Goal: Task Accomplishment & Management: Use online tool/utility

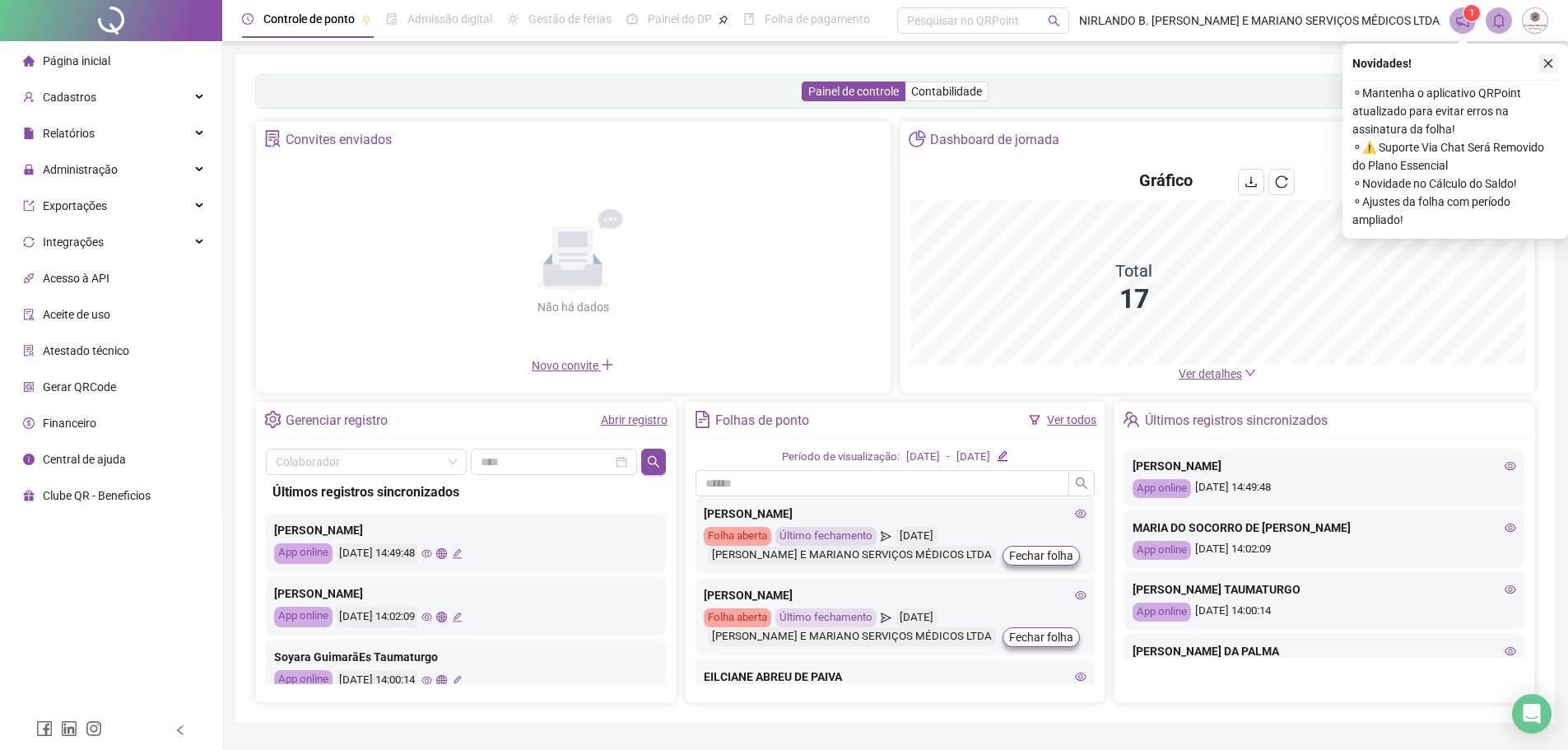
click at [1547, 61] on icon "close" at bounding box center [1548, 63] width 12 height 12
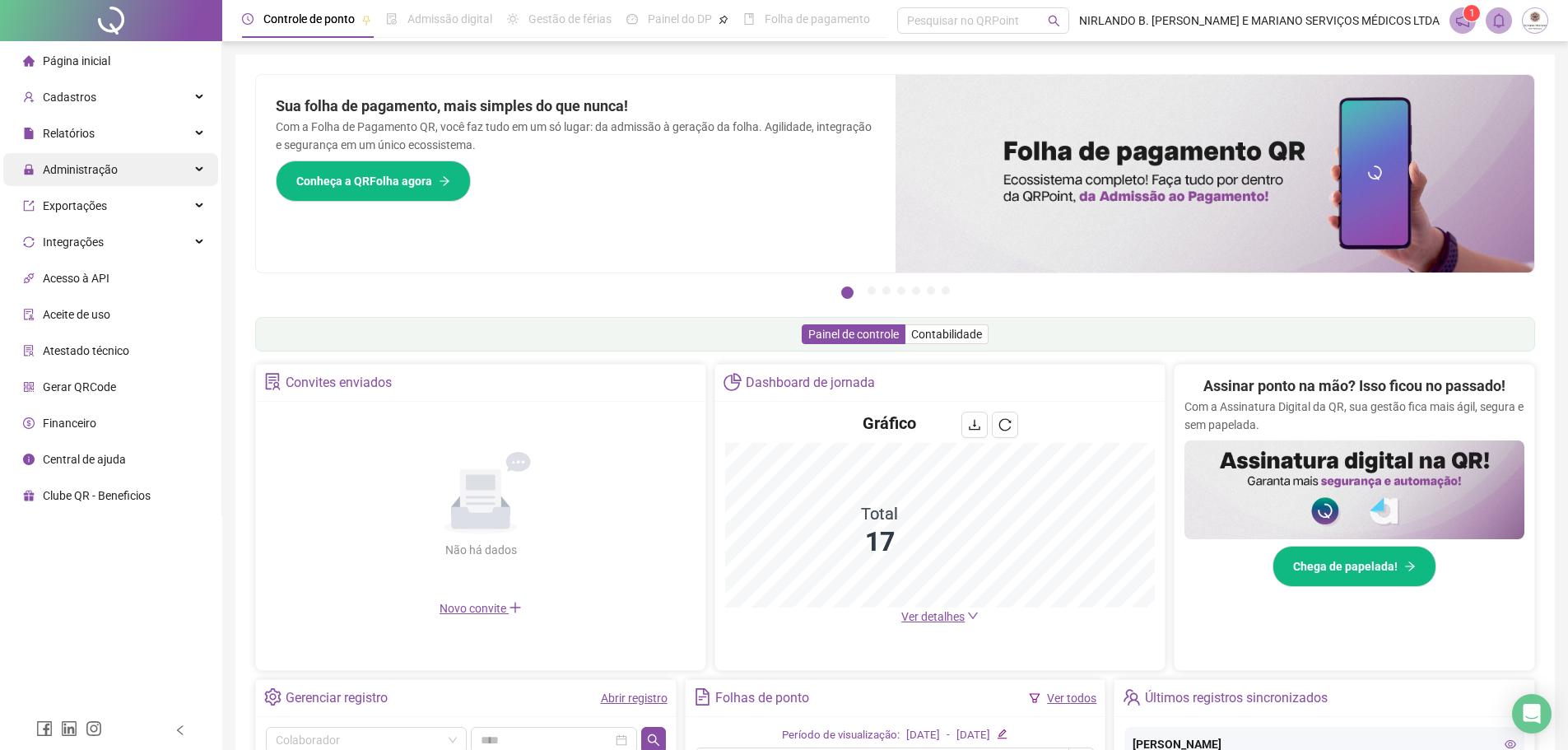
click at [88, 167] on span "Administração" at bounding box center [81, 169] width 75 height 13
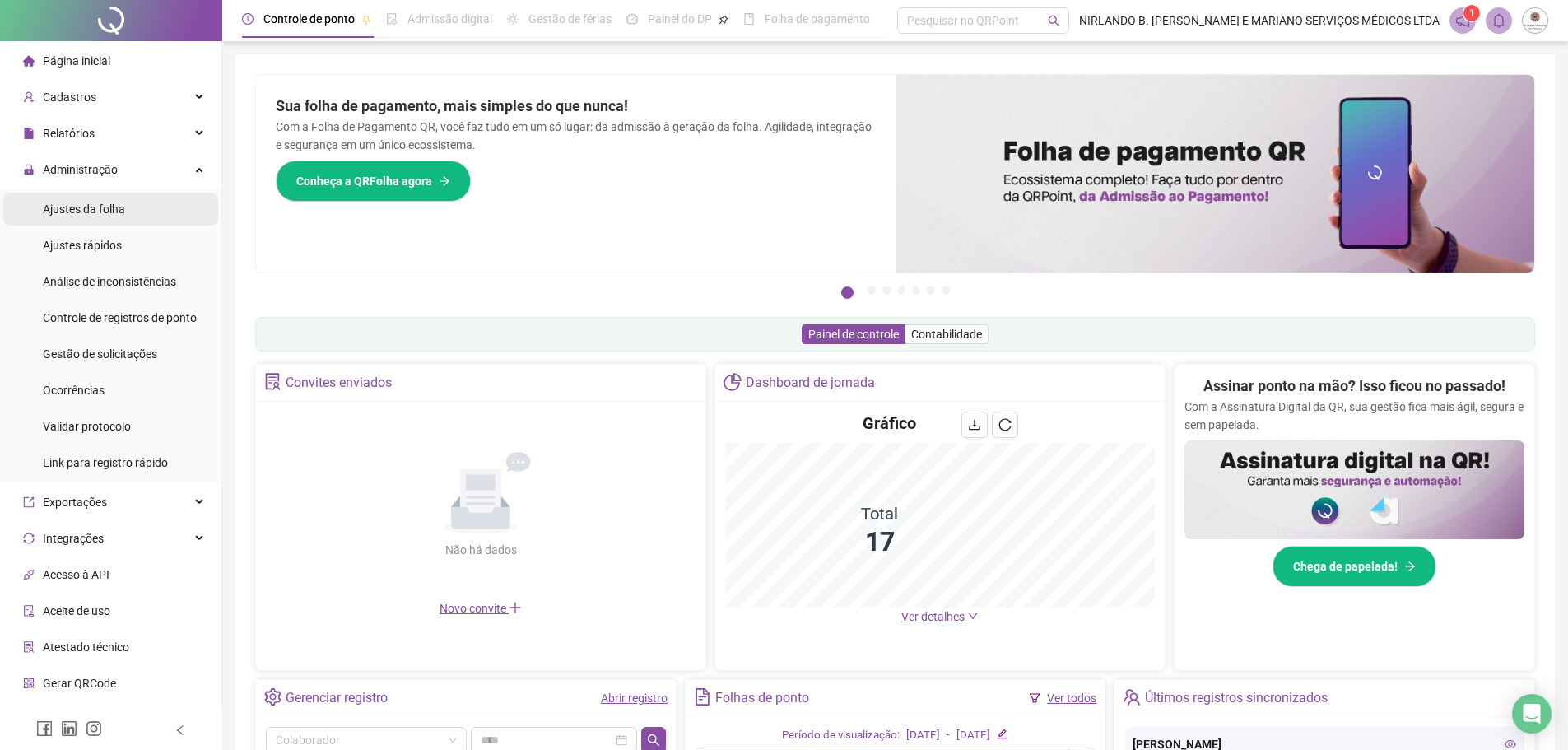
click at [98, 208] on span "Ajustes da folha" at bounding box center [84, 209] width 82 height 13
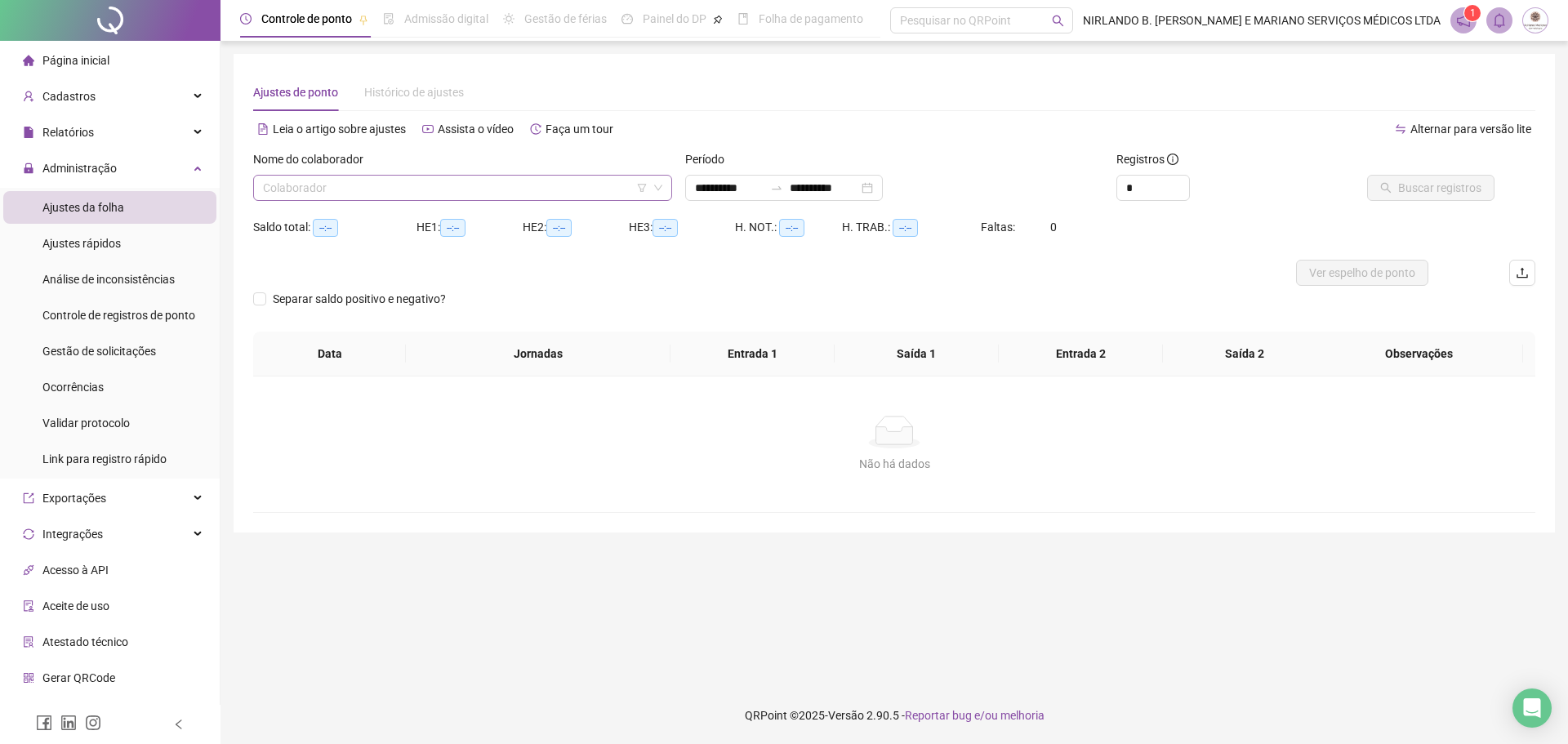
click at [429, 184] on input "search" at bounding box center [454, 188] width 384 height 25
click at [344, 183] on input "search" at bounding box center [454, 188] width 384 height 25
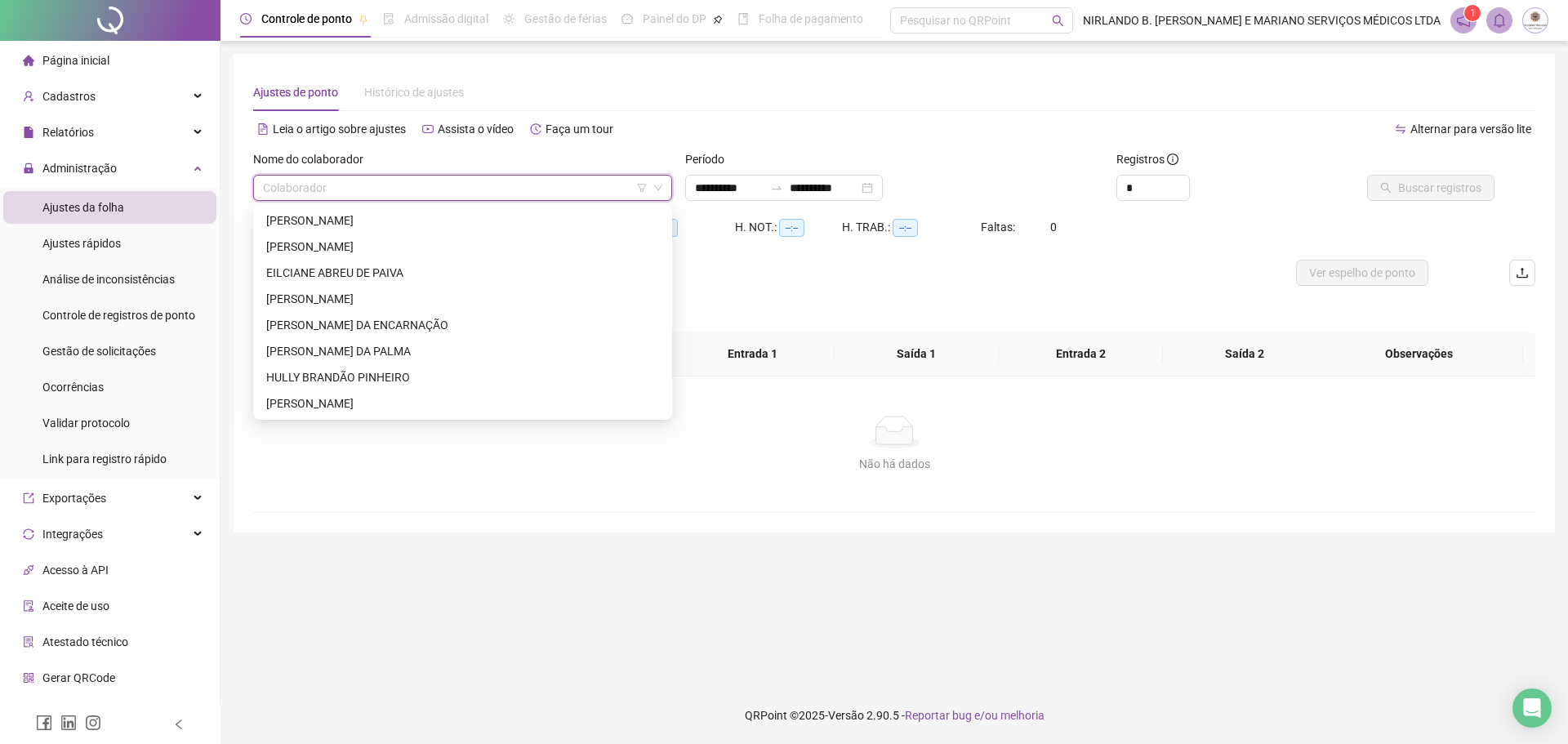
type input "**********"
click at [325, 275] on div "EILCIANE ABREU DE PAIVA" at bounding box center [462, 273] width 393 height 18
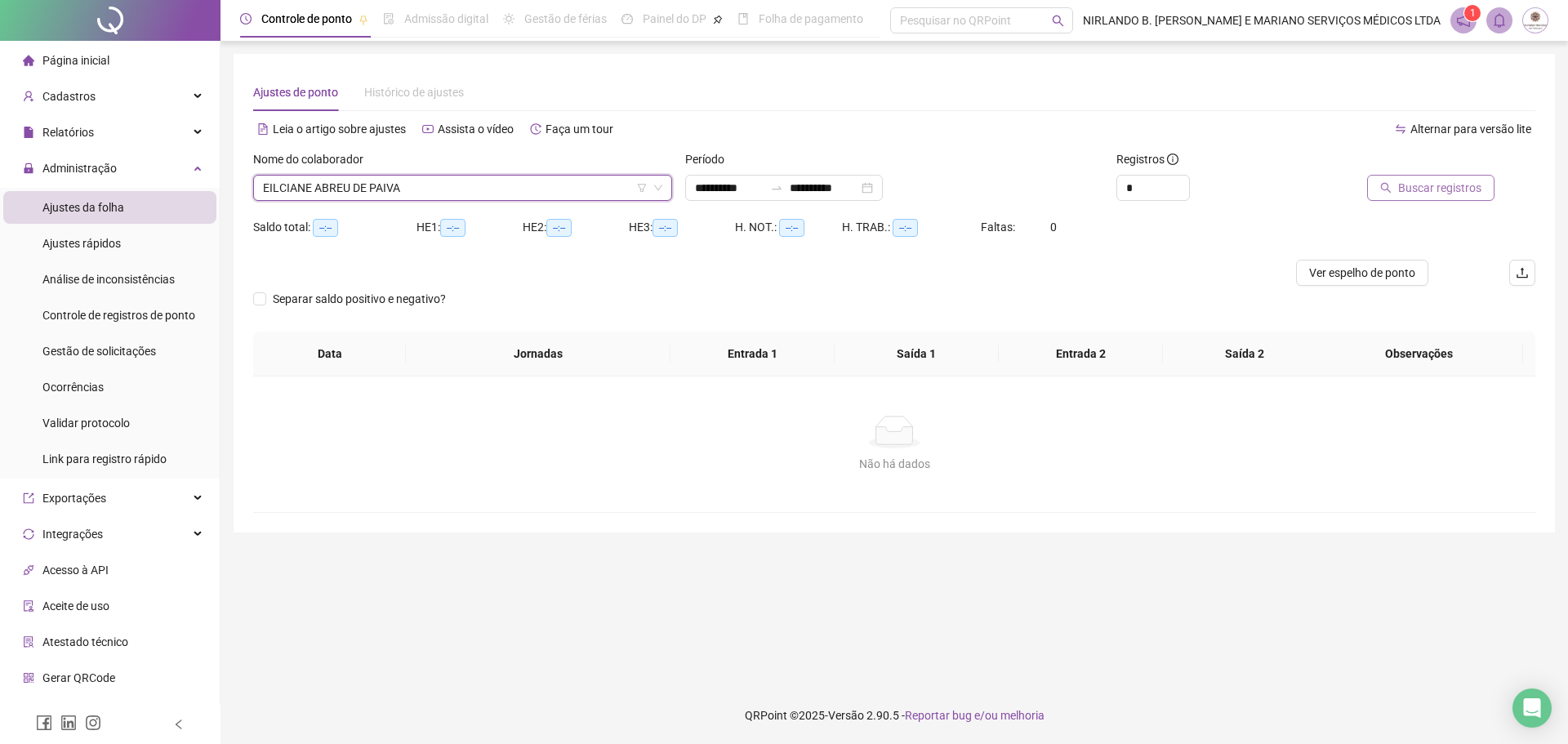
click at [1453, 188] on span "Buscar registros" at bounding box center [1440, 188] width 83 height 18
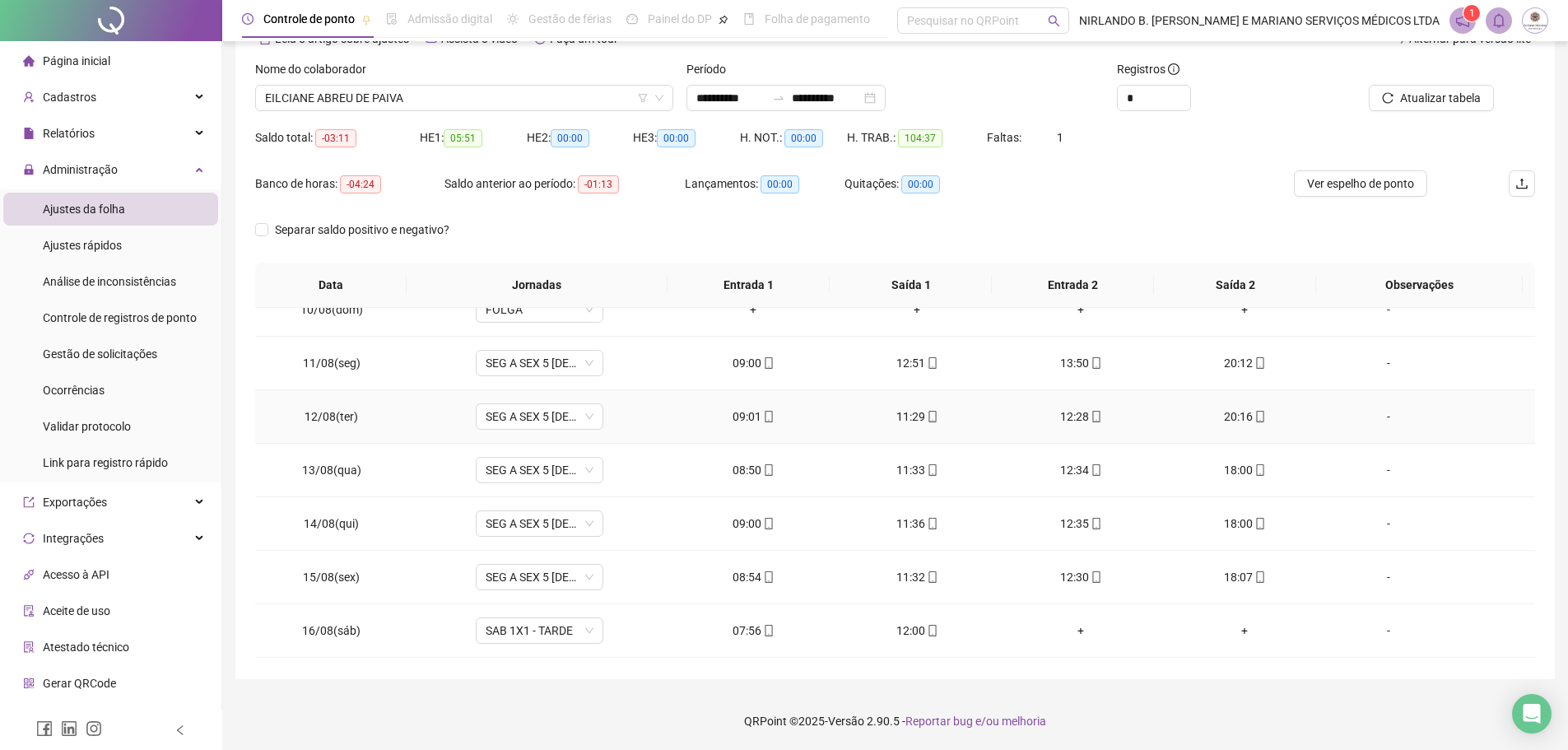
scroll to position [612, 0]
click at [404, 95] on span "EILCIANE ABREU DE PAIVA" at bounding box center [463, 98] width 398 height 25
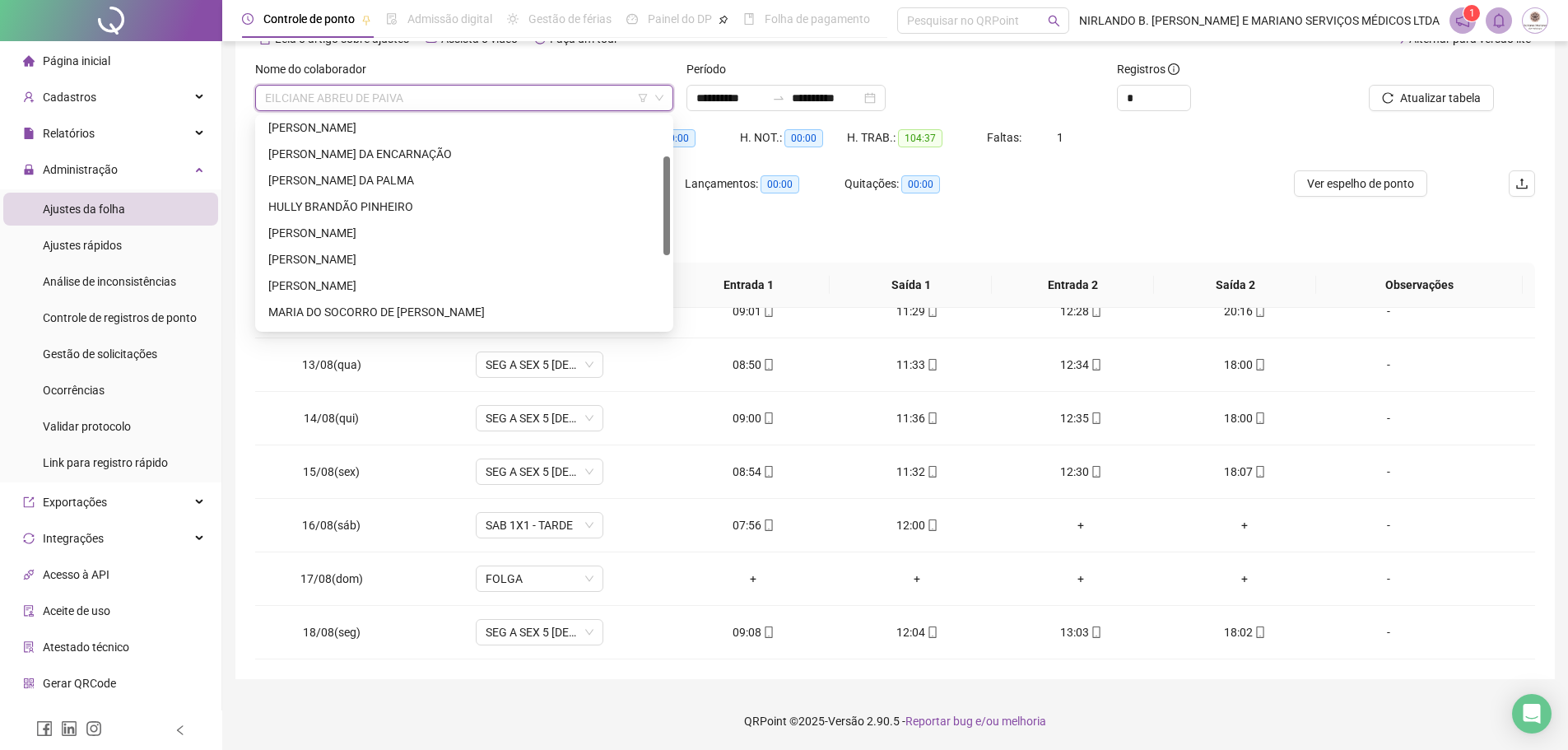
scroll to position [165, 0]
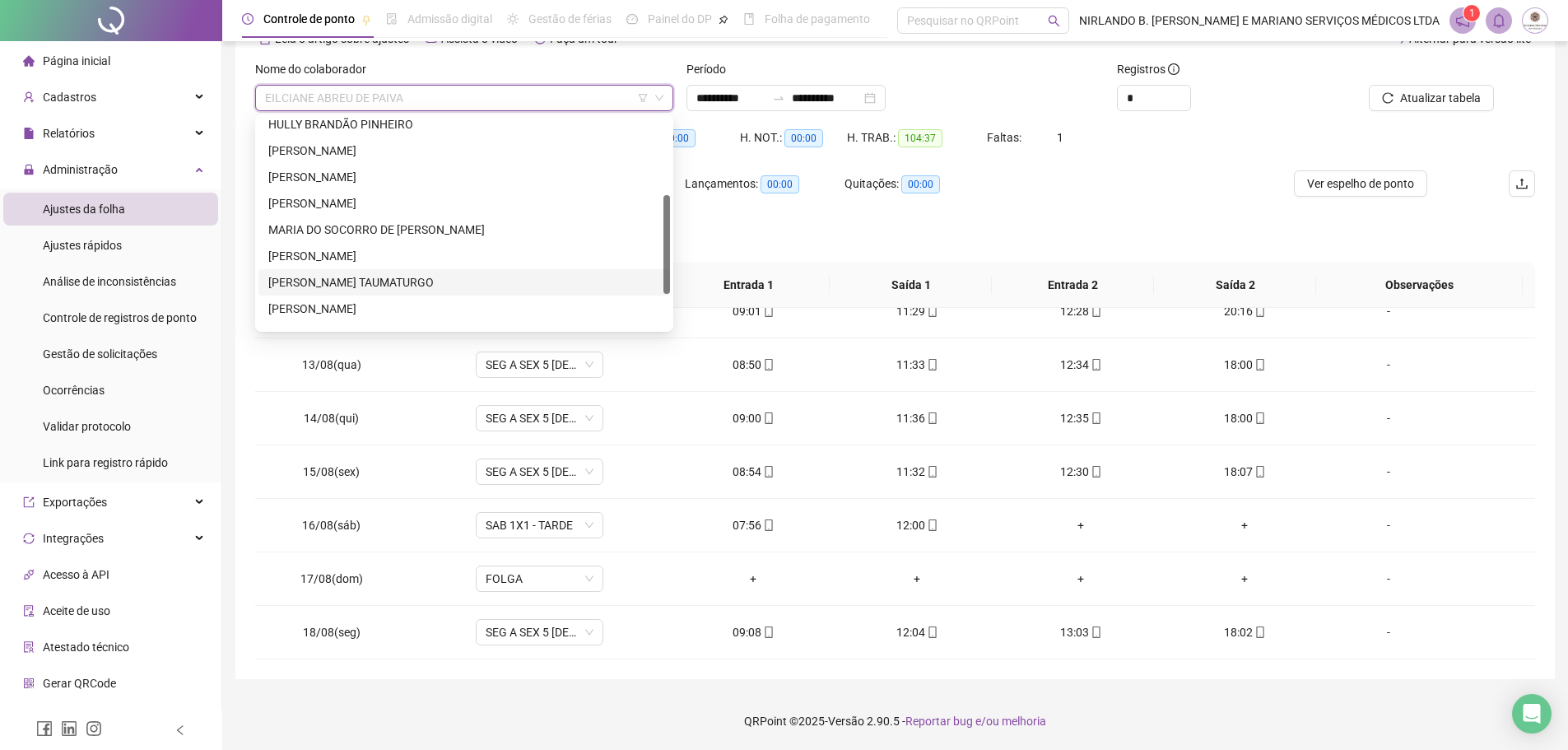
click at [317, 285] on div "[PERSON_NAME] TAUMATURGO" at bounding box center [464, 283] width 392 height 18
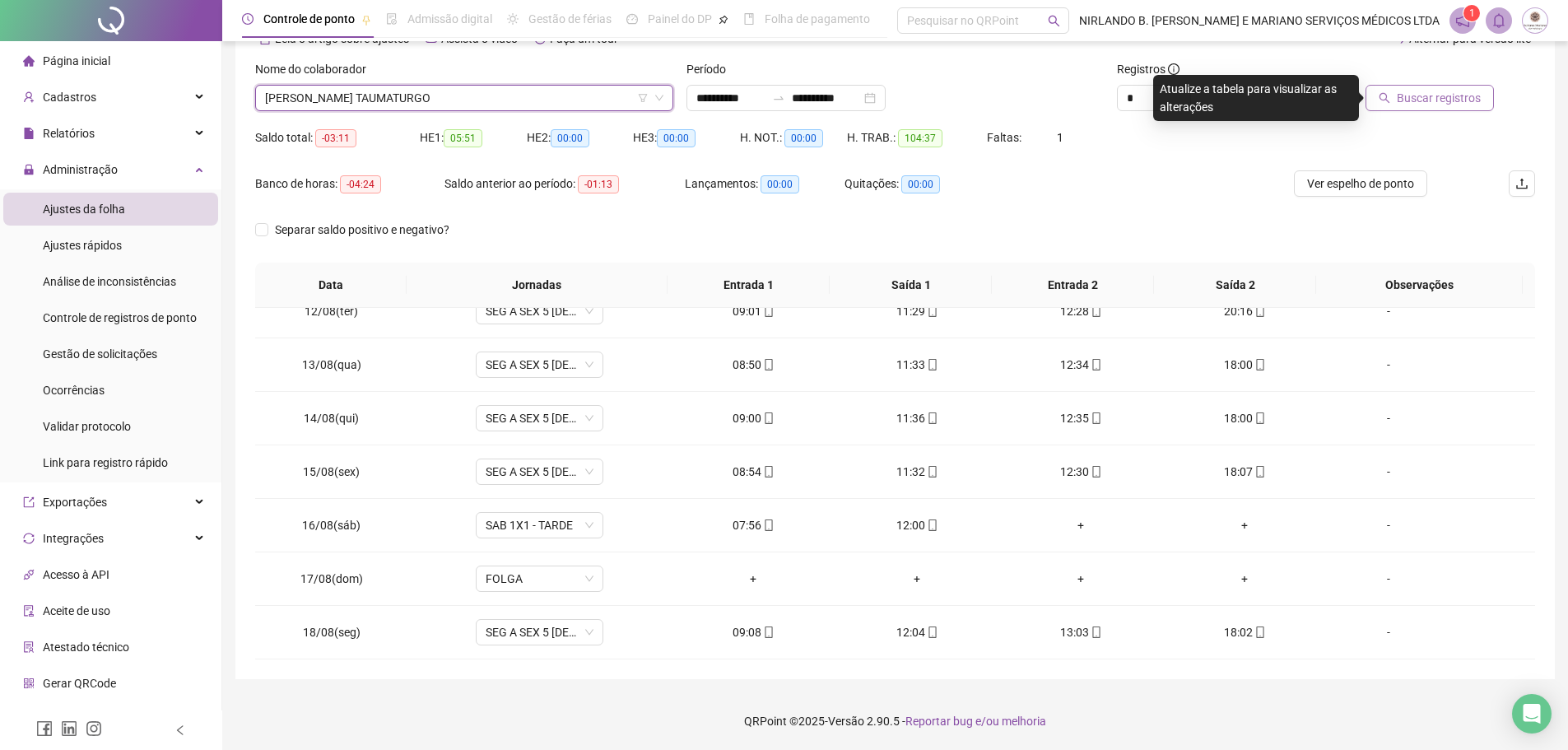
click at [1397, 99] on button "Buscar registros" at bounding box center [1430, 98] width 129 height 26
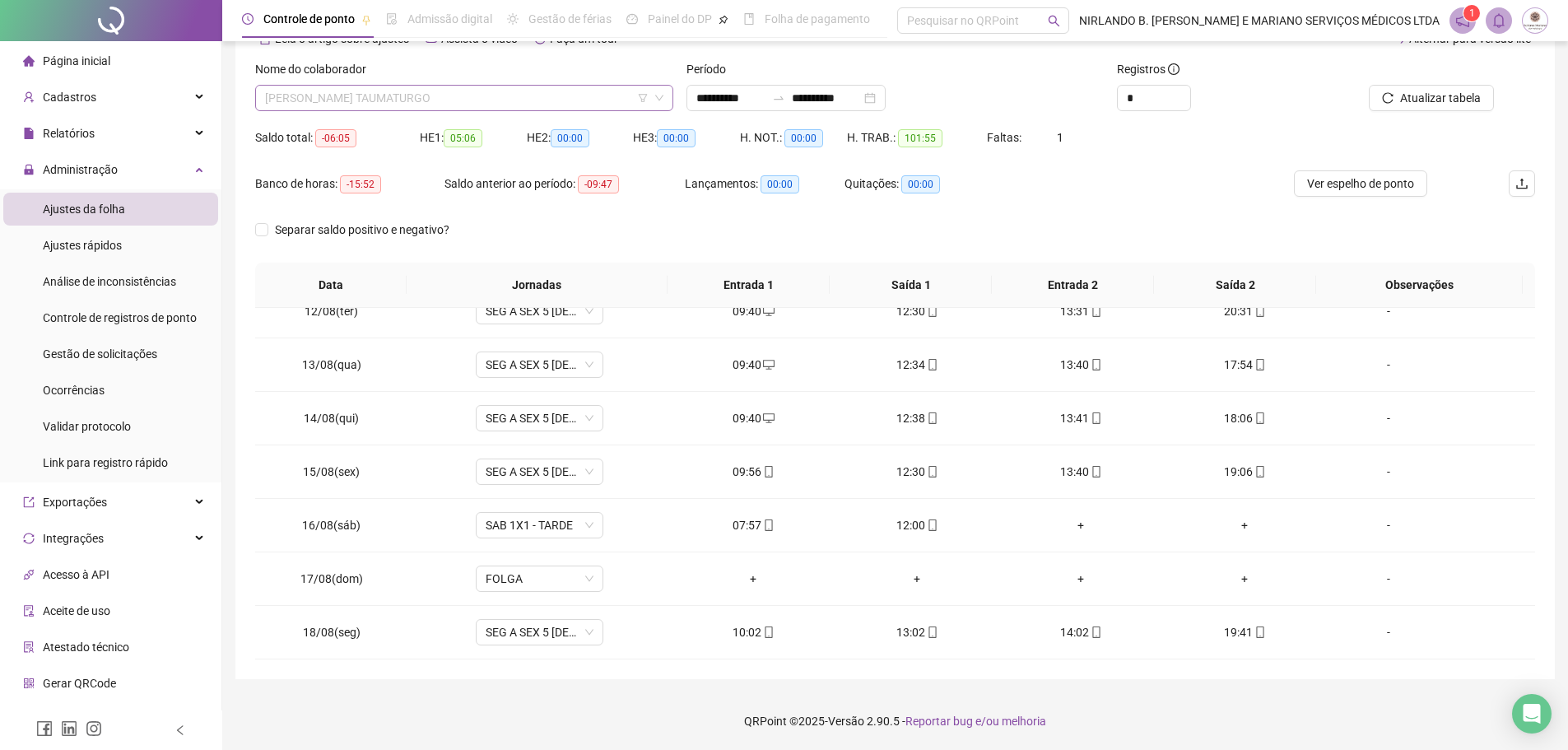
click at [420, 97] on span "[PERSON_NAME] TAUMATURGO" at bounding box center [463, 98] width 398 height 25
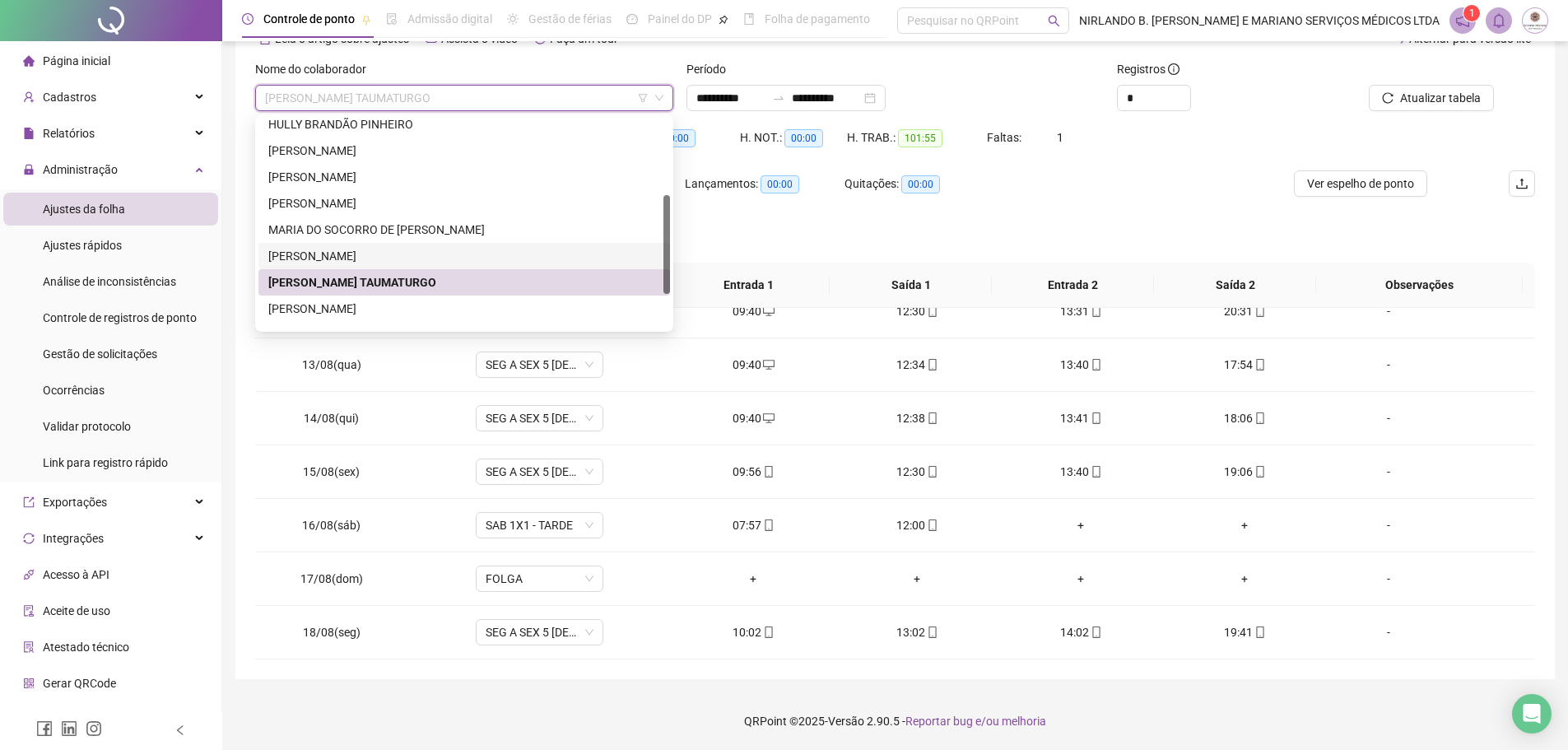
click at [341, 253] on div "[PERSON_NAME]" at bounding box center [464, 256] width 392 height 18
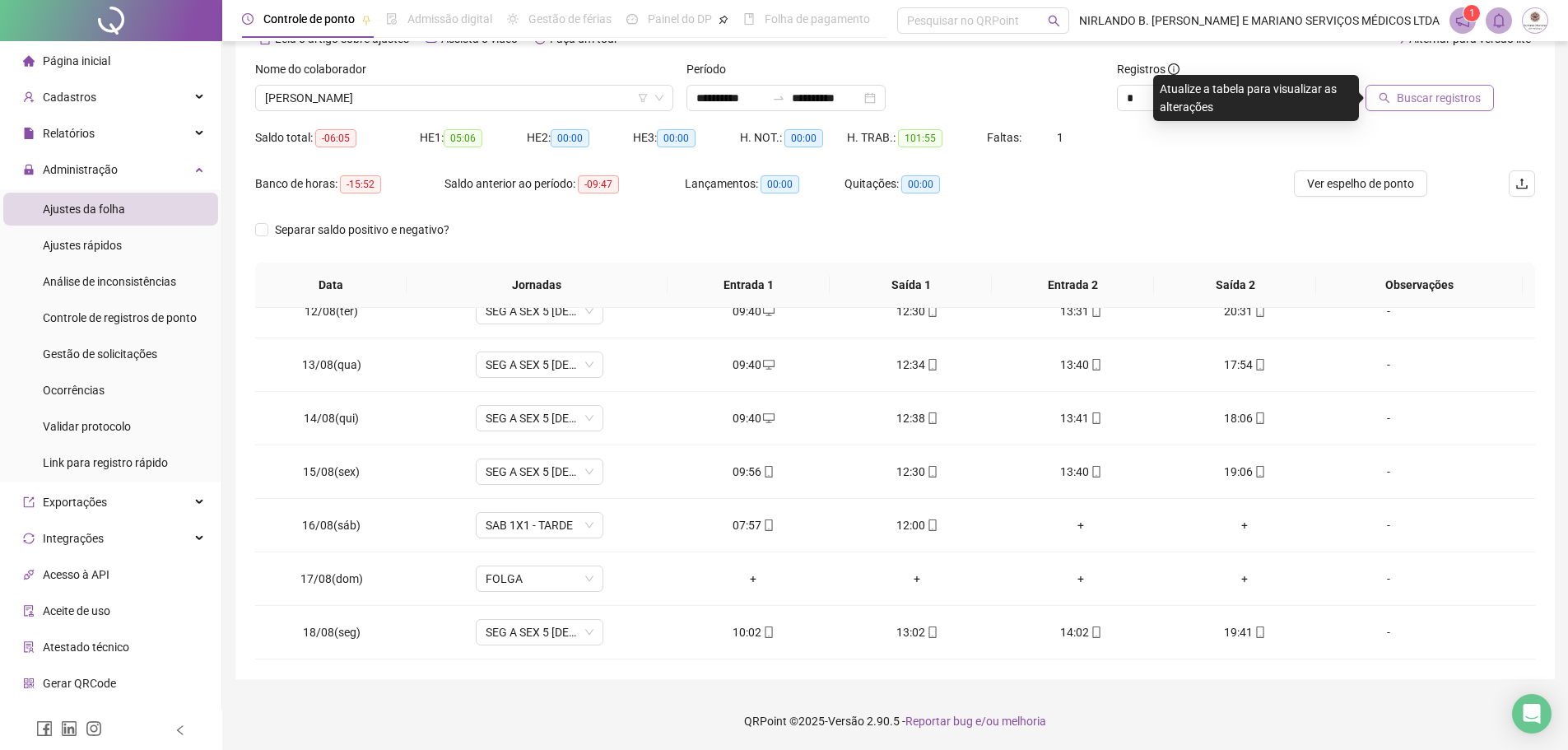
click at [1411, 98] on span "Buscar registros" at bounding box center [1439, 98] width 84 height 18
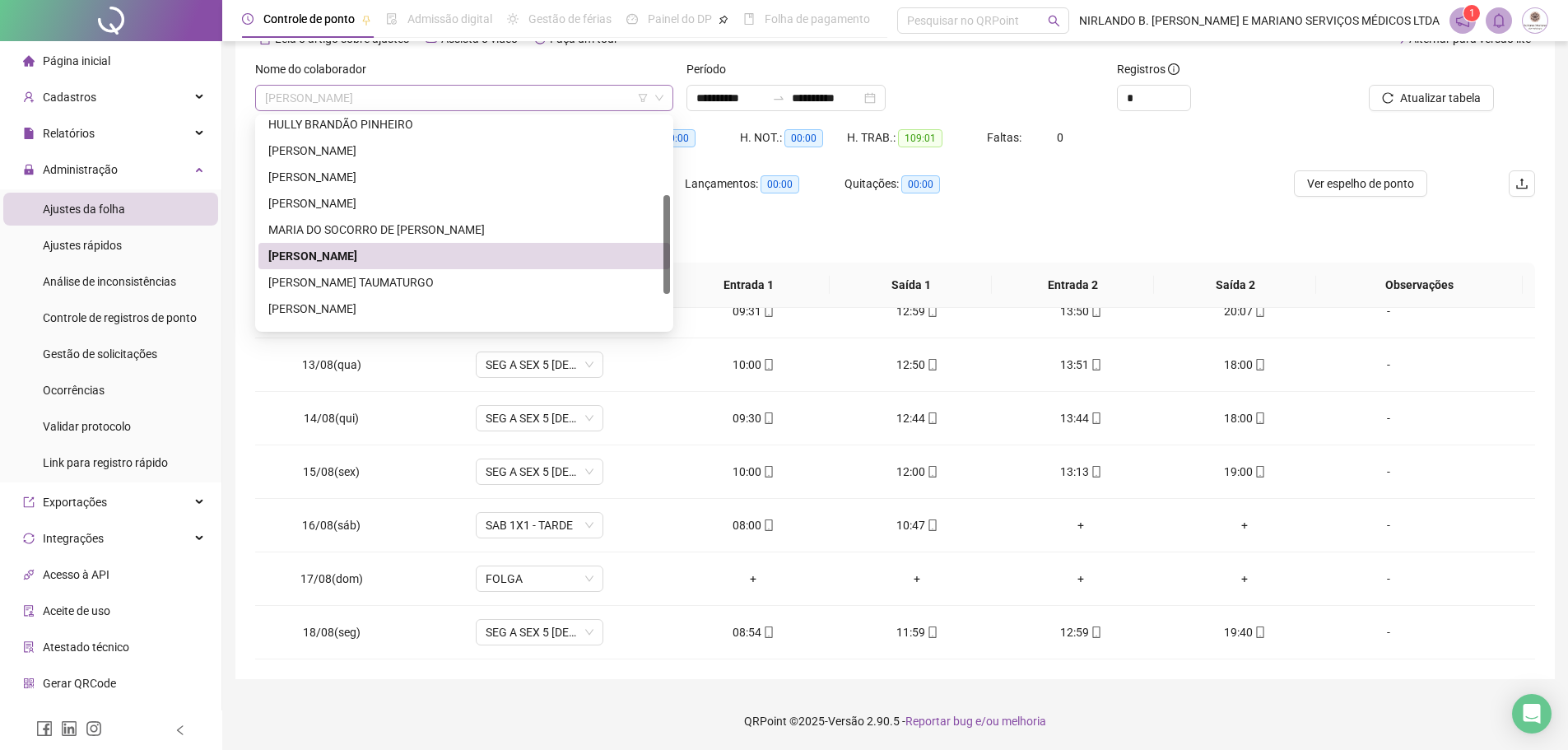
click at [377, 89] on span "[PERSON_NAME]" at bounding box center [463, 98] width 398 height 25
click at [309, 280] on div "[PERSON_NAME] TAUMATURGO" at bounding box center [464, 283] width 392 height 18
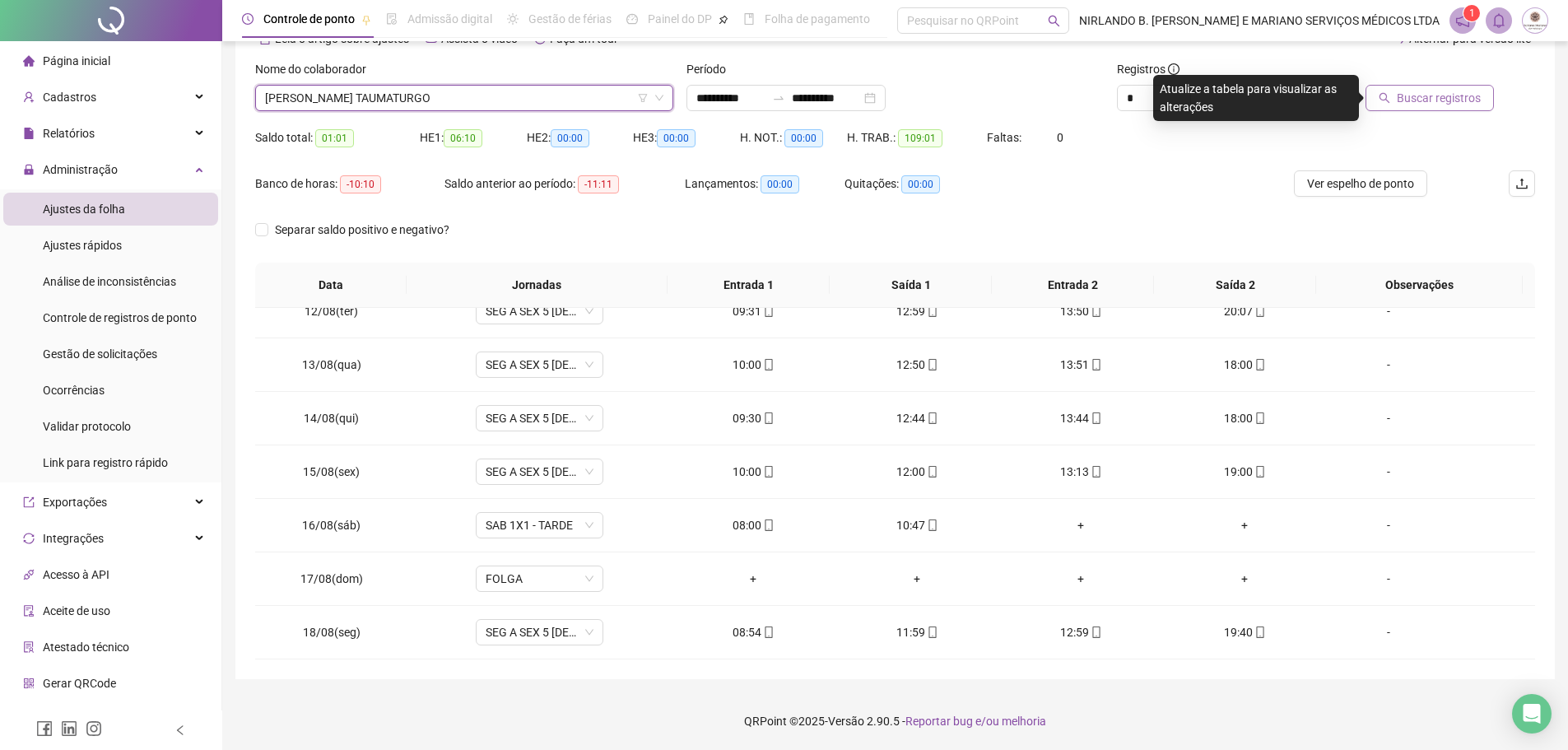
click at [1413, 101] on span "Buscar registros" at bounding box center [1439, 98] width 84 height 18
click at [378, 100] on span "[PERSON_NAME] TAUMATURGO" at bounding box center [463, 98] width 398 height 25
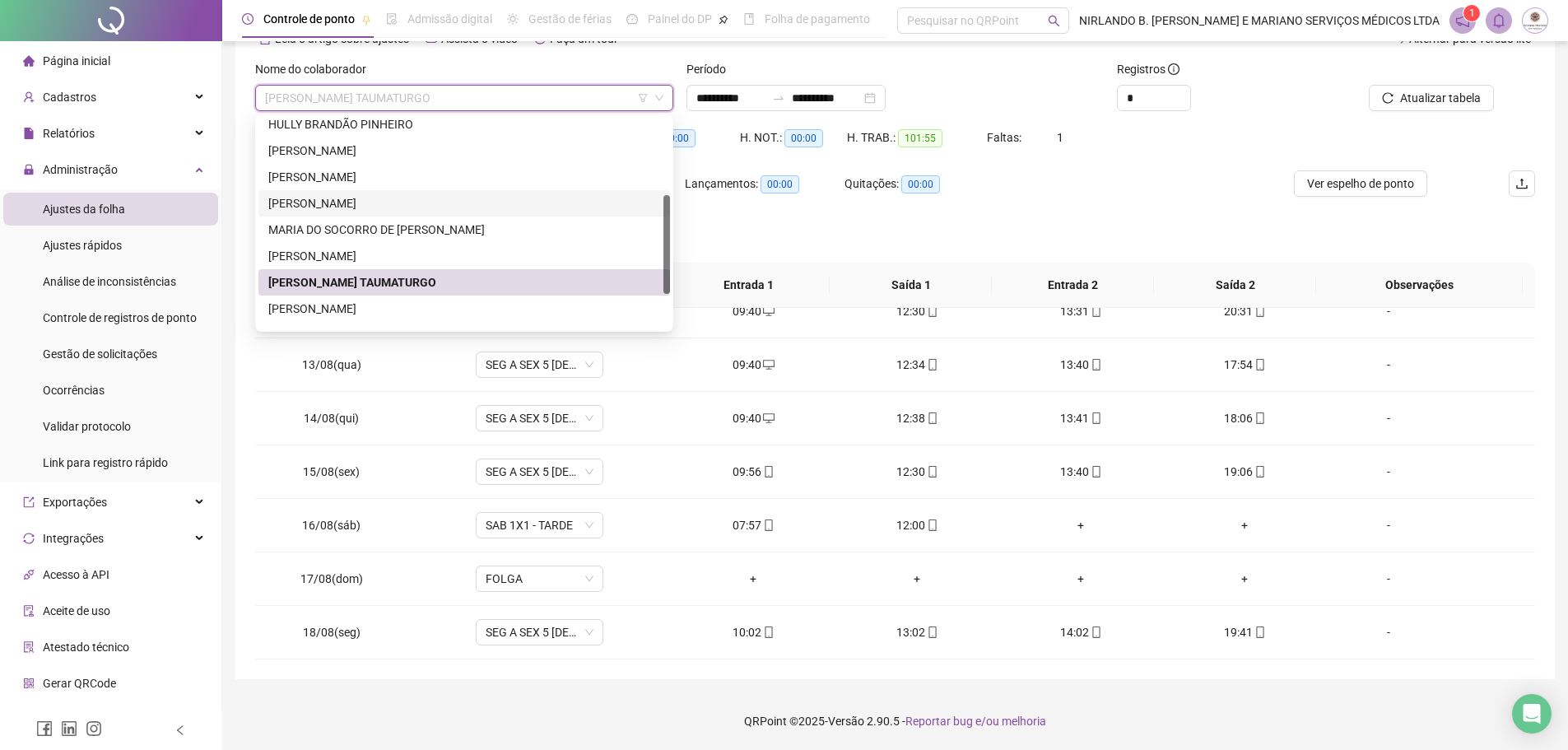
scroll to position [0, 0]
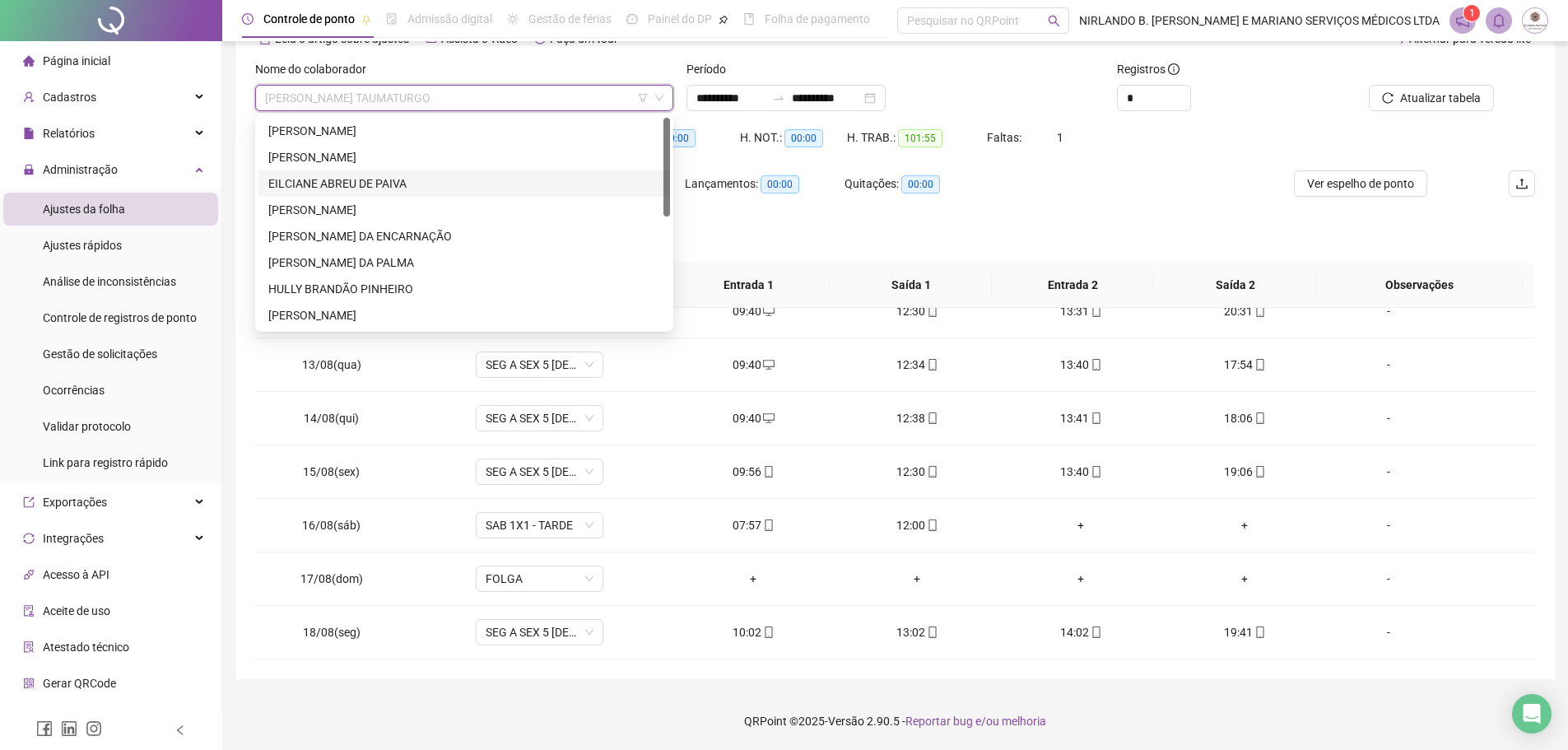
click at [318, 181] on div "EILCIANE ABREU DE PAIVA" at bounding box center [464, 183] width 392 height 18
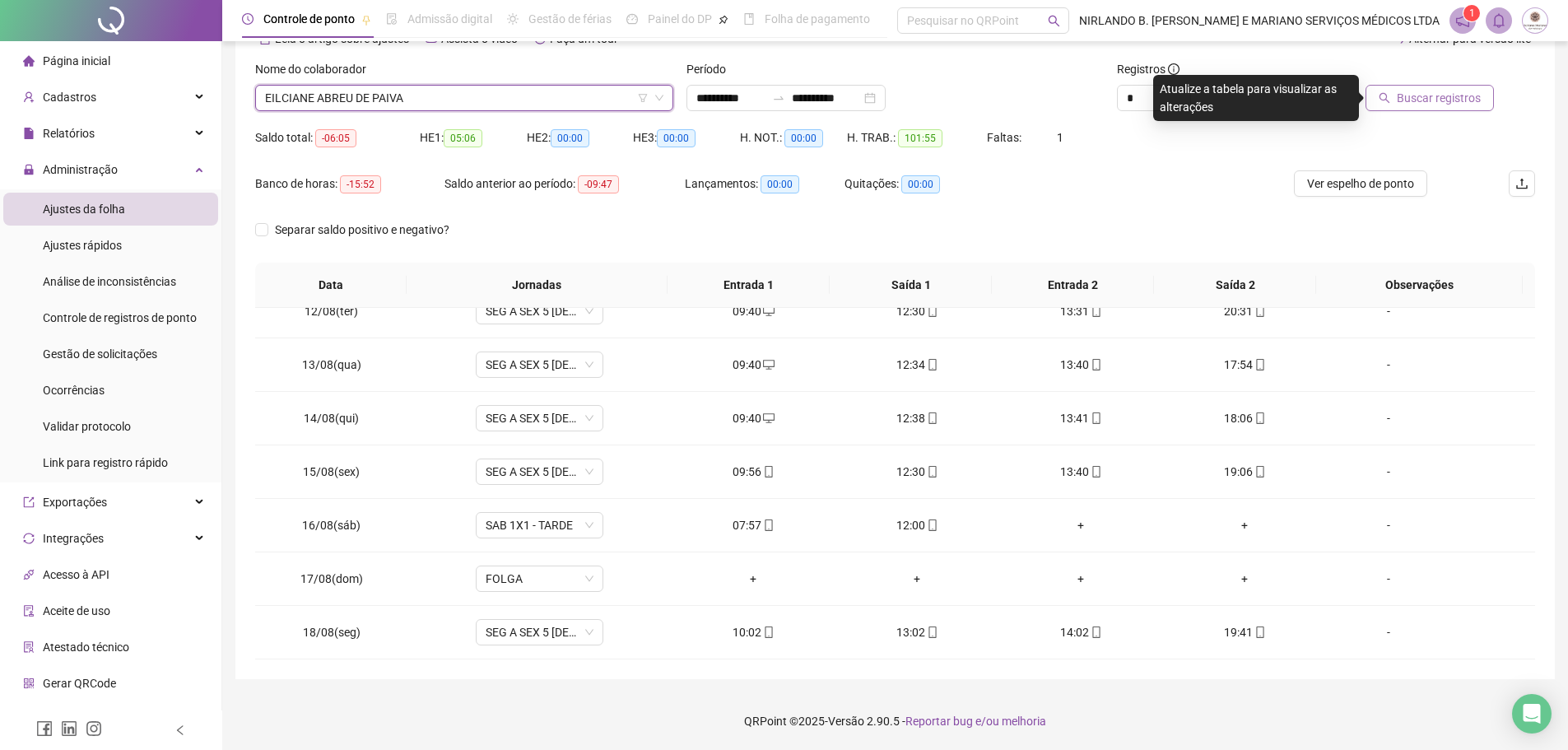
click at [1395, 92] on button "Buscar registros" at bounding box center [1430, 98] width 129 height 26
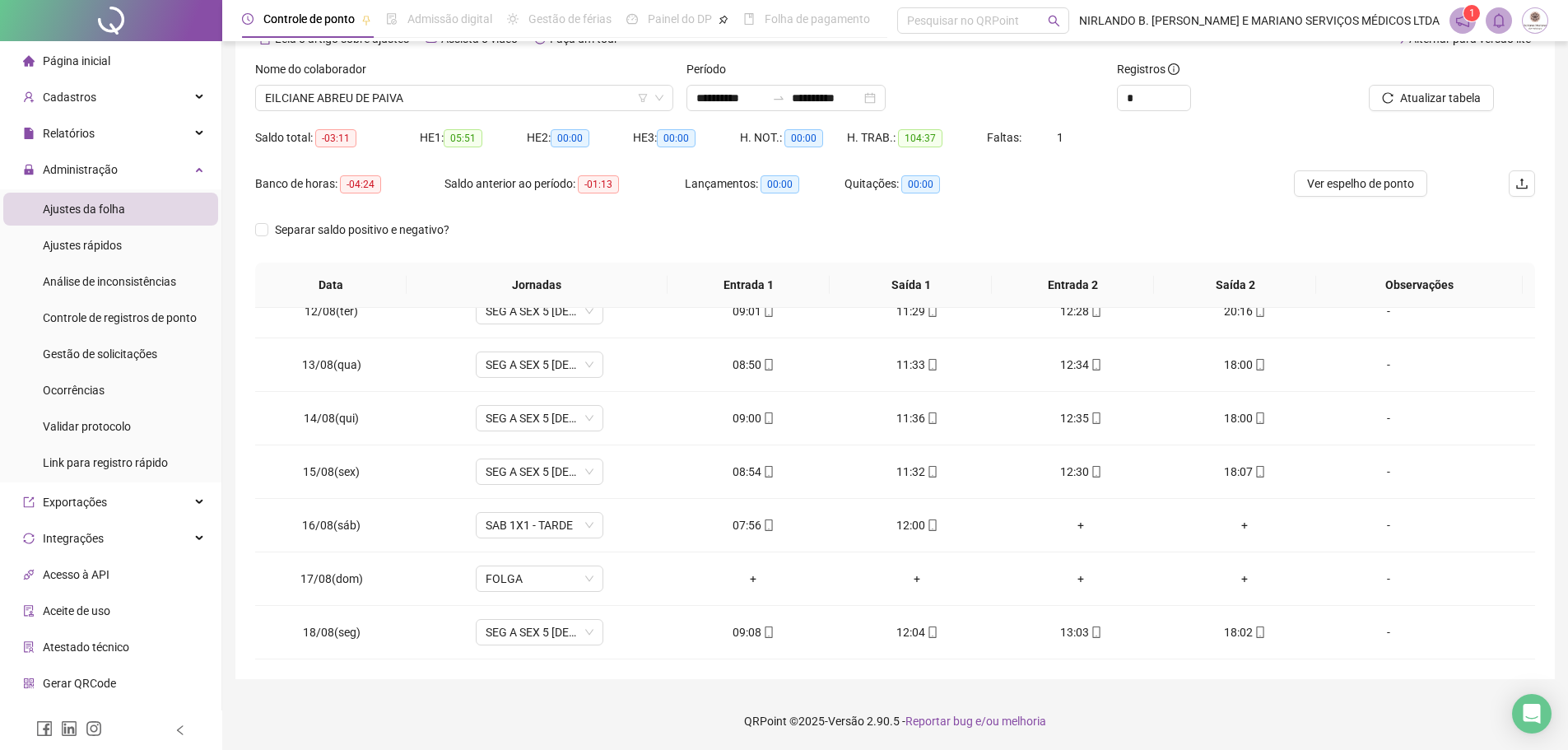
click at [1020, 192] on div "Banco de horas: -04:24 Saldo anterior ao período: -01:13 Lançamentos: 00:00 Qui…" at bounding box center [734, 194] width 960 height 47
